Goal: Task Accomplishment & Management: Use online tool/utility

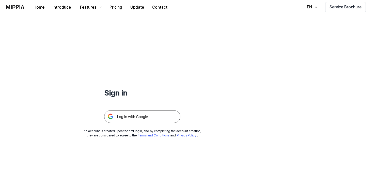
click at [156, 118] on img at bounding box center [142, 116] width 76 height 13
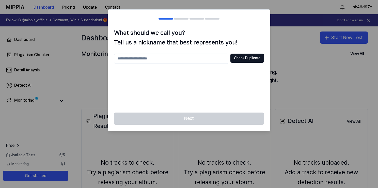
click at [210, 55] on input "text" at bounding box center [171, 59] width 114 height 10
type input "*"
type input "*****"
click at [240, 57] on button "Check Duplicate" at bounding box center [246, 58] width 33 height 9
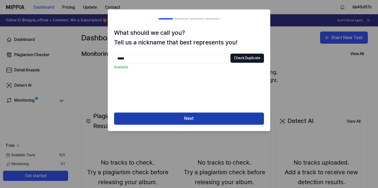
click at [210, 118] on button "Next" at bounding box center [189, 118] width 150 height 12
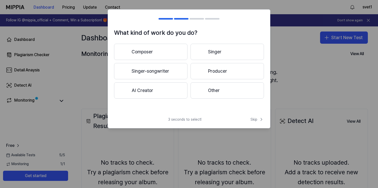
click at [218, 51] on button "Singer" at bounding box center [226, 52] width 73 height 16
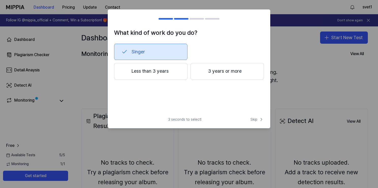
click at [174, 71] on button "Less than 3 years" at bounding box center [150, 71] width 73 height 17
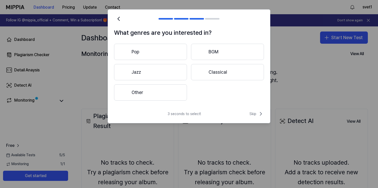
click at [167, 94] on button "Other" at bounding box center [150, 92] width 73 height 16
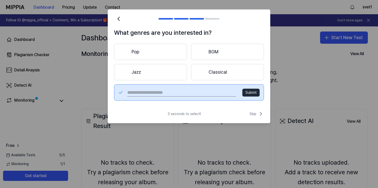
click at [211, 51] on button "BGM" at bounding box center [227, 52] width 73 height 16
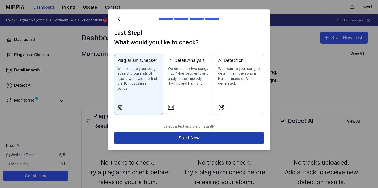
click at [208, 134] on button "Start Now" at bounding box center [189, 138] width 150 height 12
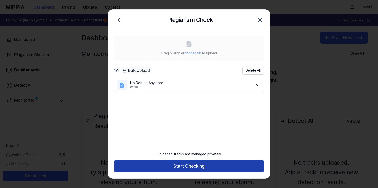
click at [203, 164] on button "Start Checking" at bounding box center [189, 166] width 150 height 12
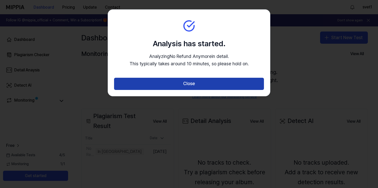
click at [205, 81] on button "Close" at bounding box center [189, 84] width 150 height 12
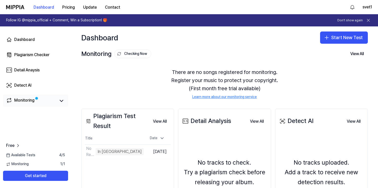
click at [53, 103] on link "Monitoring" at bounding box center [31, 100] width 50 height 7
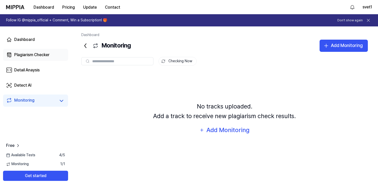
click at [43, 57] on div "Plagiarism Checker" at bounding box center [31, 55] width 35 height 6
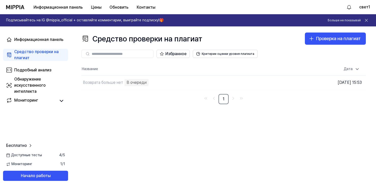
click at [186, 113] on div "Средство проверки на плагиат Проверка на плагиат Plagiarism Checker Detail Anal…" at bounding box center [223, 106] width 304 height 161
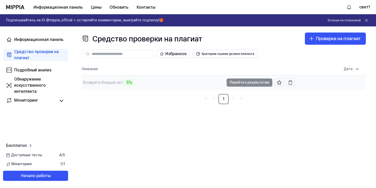
click at [248, 81] on td "Возврата больше нет 5% Перейти к результатам" at bounding box center [187, 82] width 213 height 14
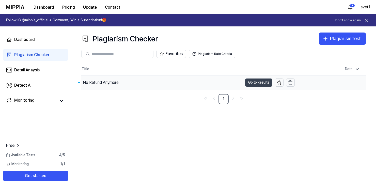
click at [257, 83] on ya-tr-span "Go to Results" at bounding box center [258, 82] width 21 height 6
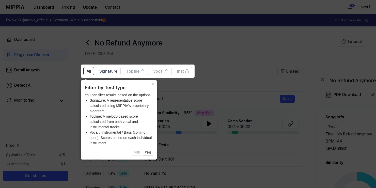
click at [206, 88] on icon at bounding box center [189, 94] width 378 height 188
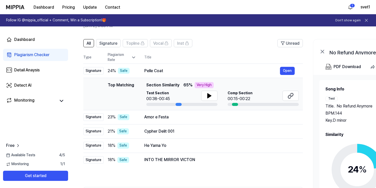
scroll to position [25, 0]
